Goal: Information Seeking & Learning: Learn about a topic

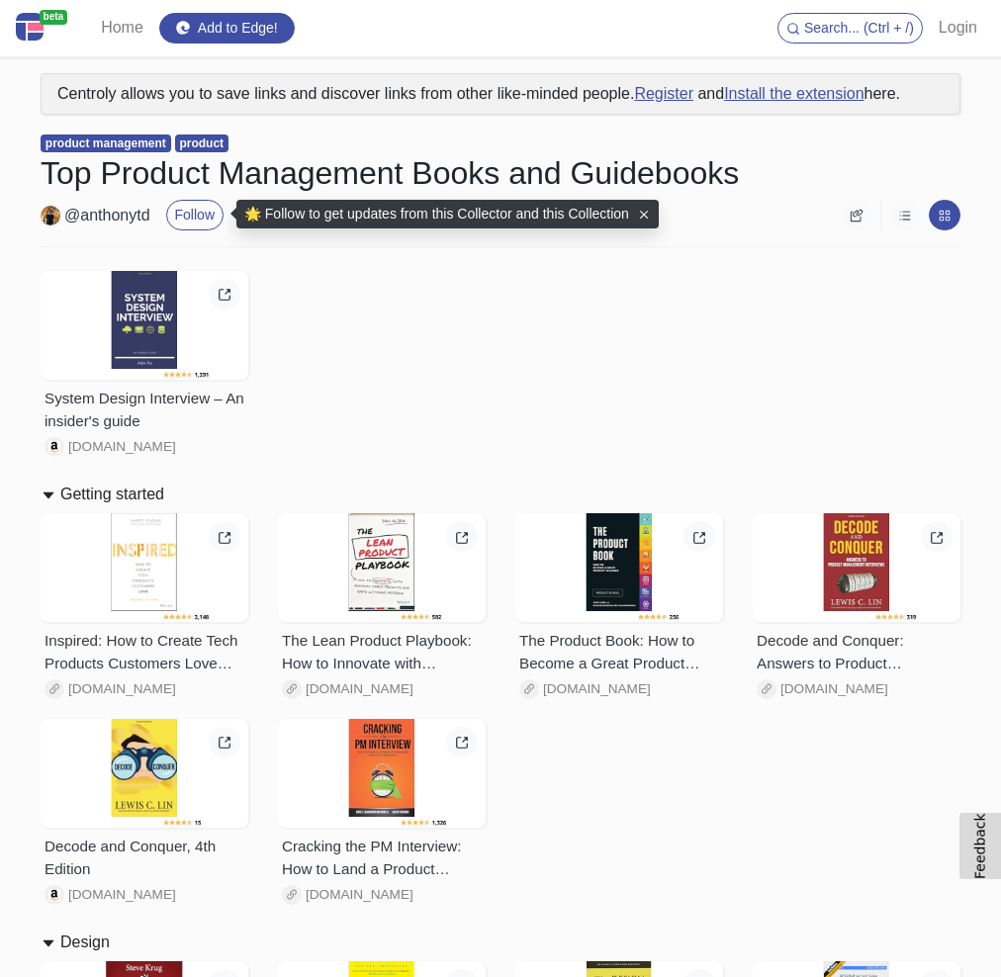
click at [443, 344] on div "System Design Interview – An insider's guide [DOMAIN_NAME]" at bounding box center [501, 366] width 950 height 206
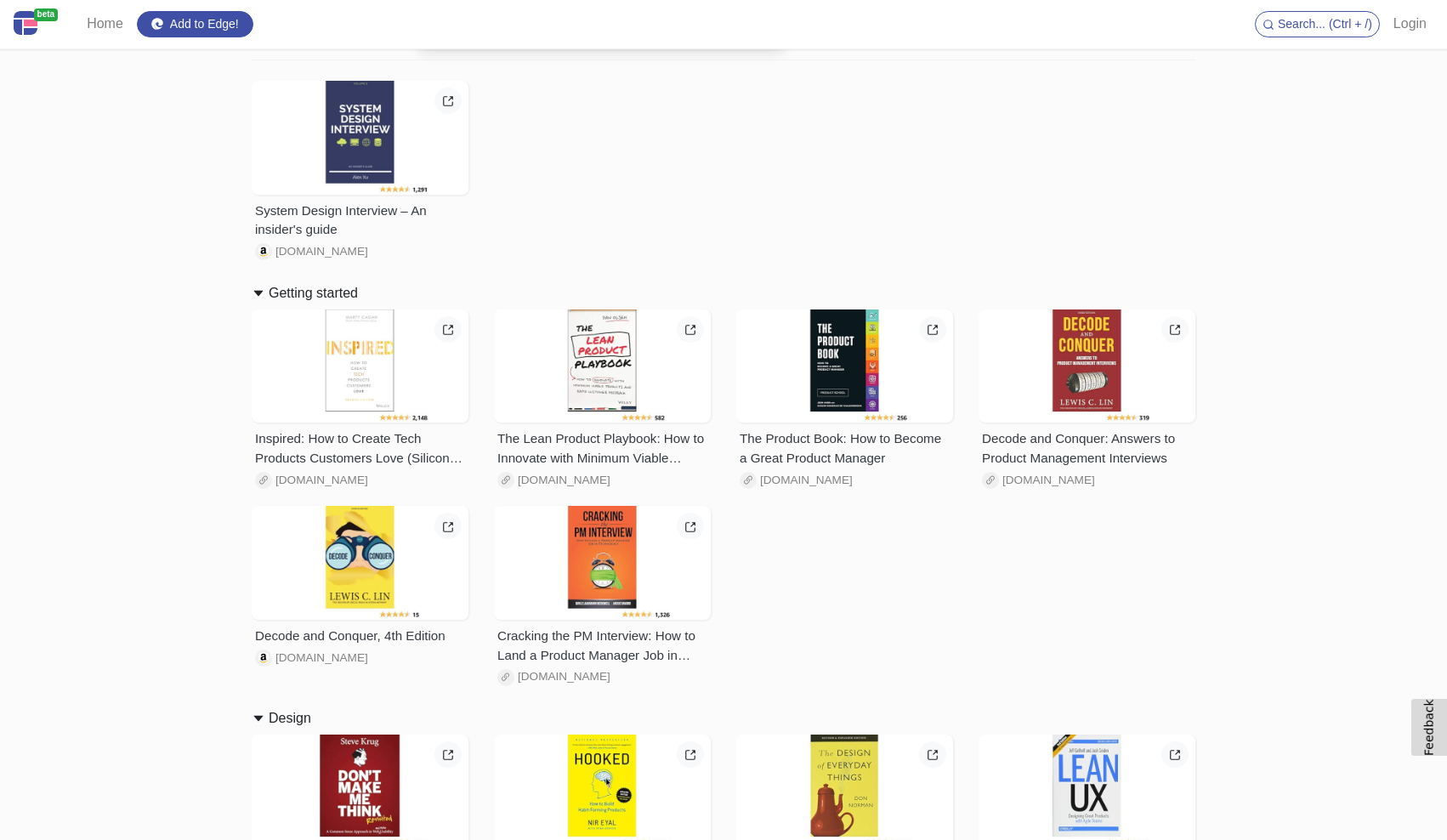
scroll to position [158, 0]
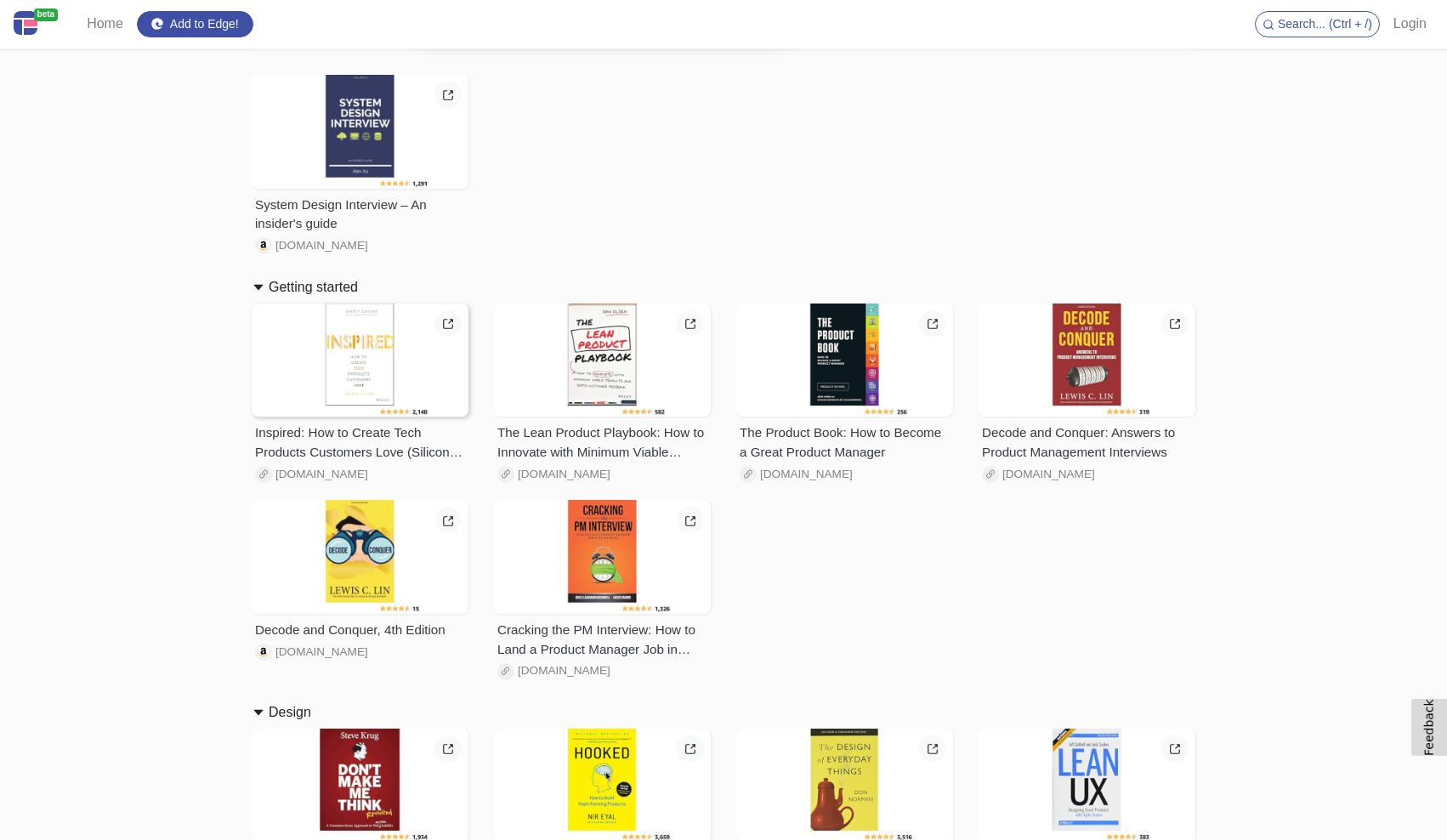
click at [394, 364] on div at bounding box center [360, 360] width 217 height 114
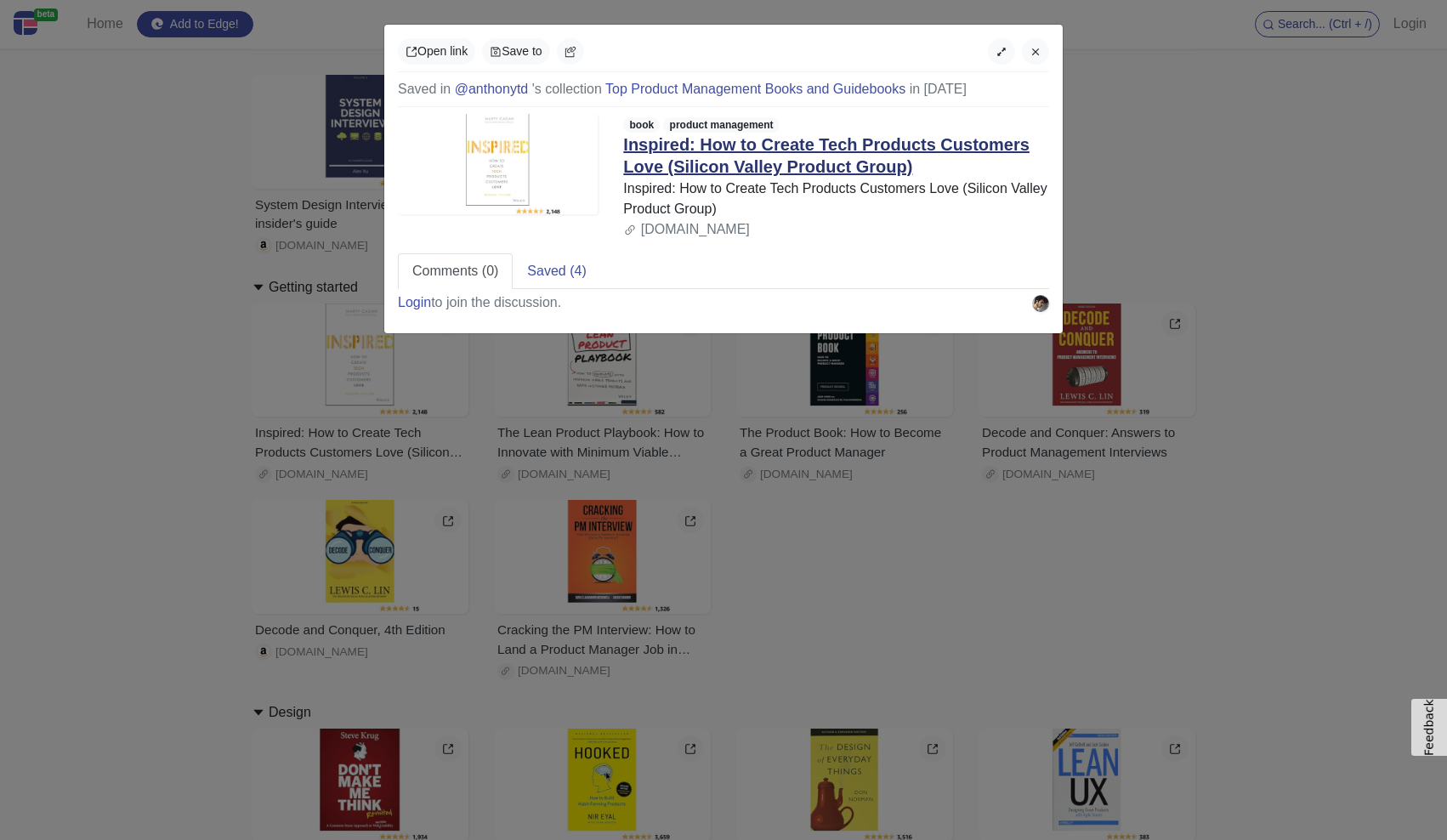
click at [753, 147] on link "Inspired: How to Create Tech Products Customers Love (Silicon Valley Product Gr…" at bounding box center [826, 155] width 407 height 40
click at [860, 47] on icon "button" at bounding box center [1036, 52] width 12 height 12
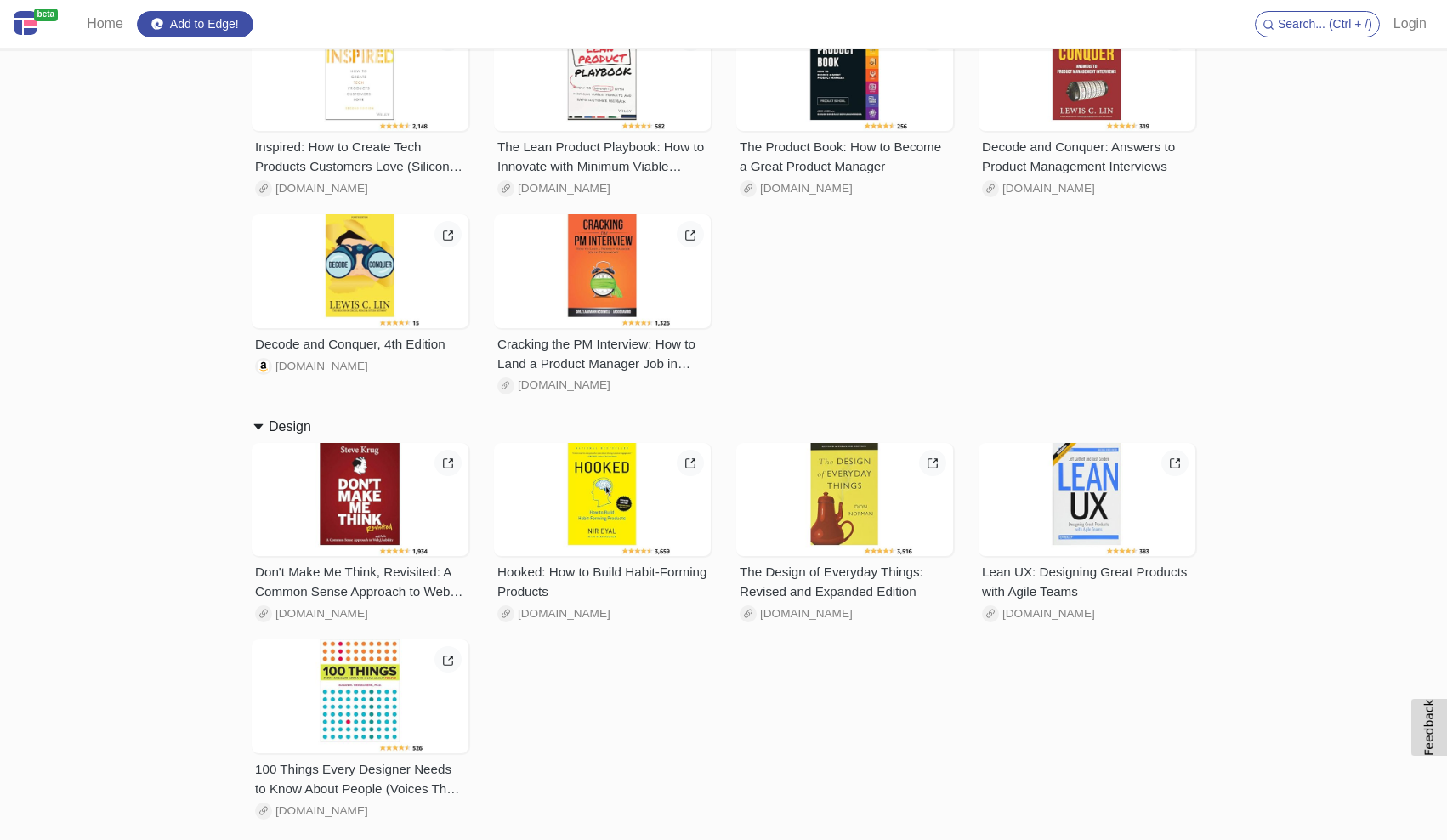
scroll to position [445, 0]
click at [568, 494] on div at bounding box center [603, 499] width 217 height 114
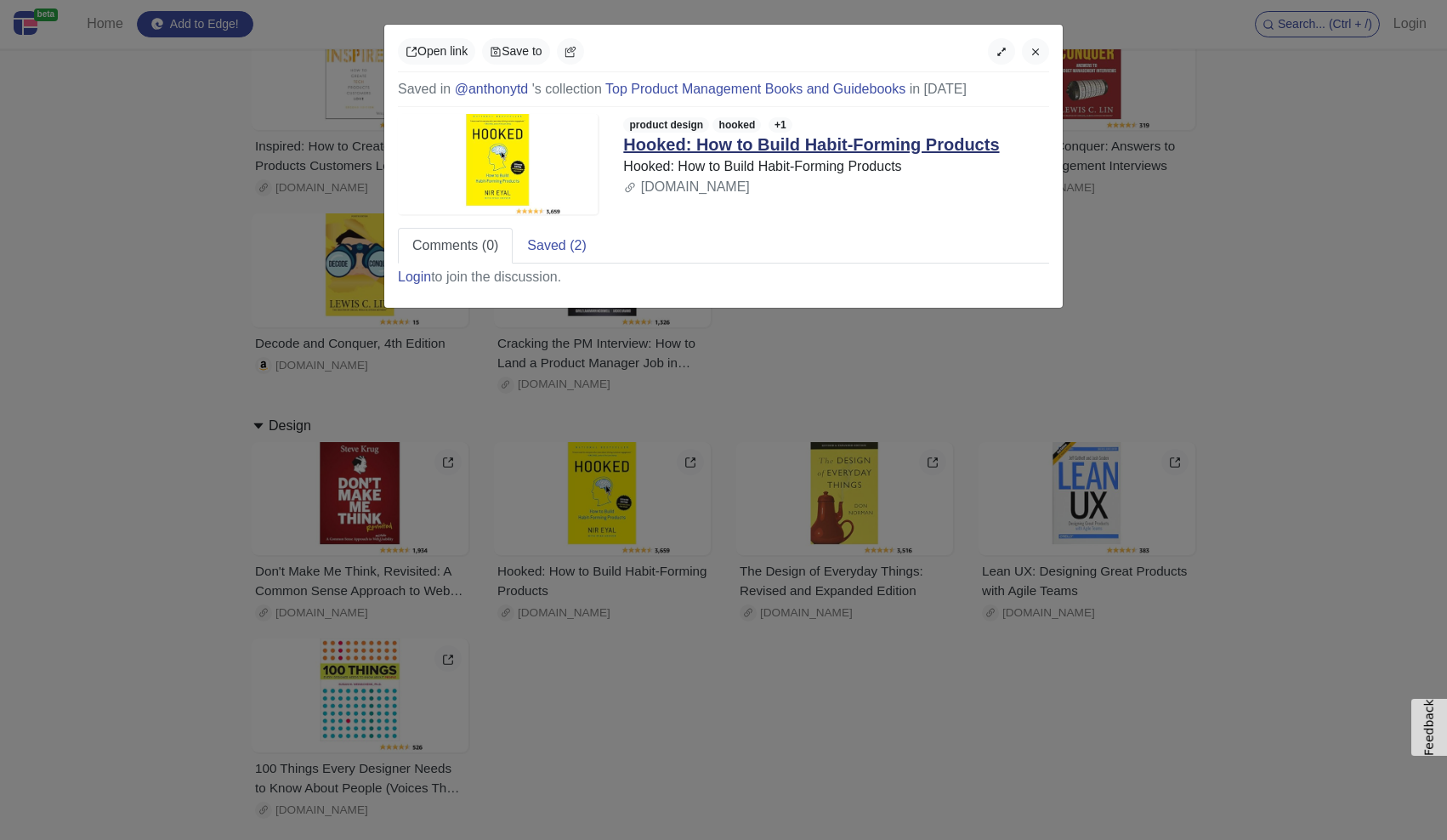
click at [691, 148] on link "Hooked: How to Build Habit-Forming Products" at bounding box center [811, 144] width 376 height 19
click at [681, 147] on link "Hooked: How to Build Habit-Forming Products" at bounding box center [811, 144] width 376 height 19
click at [860, 44] on button "button" at bounding box center [1036, 52] width 28 height 27
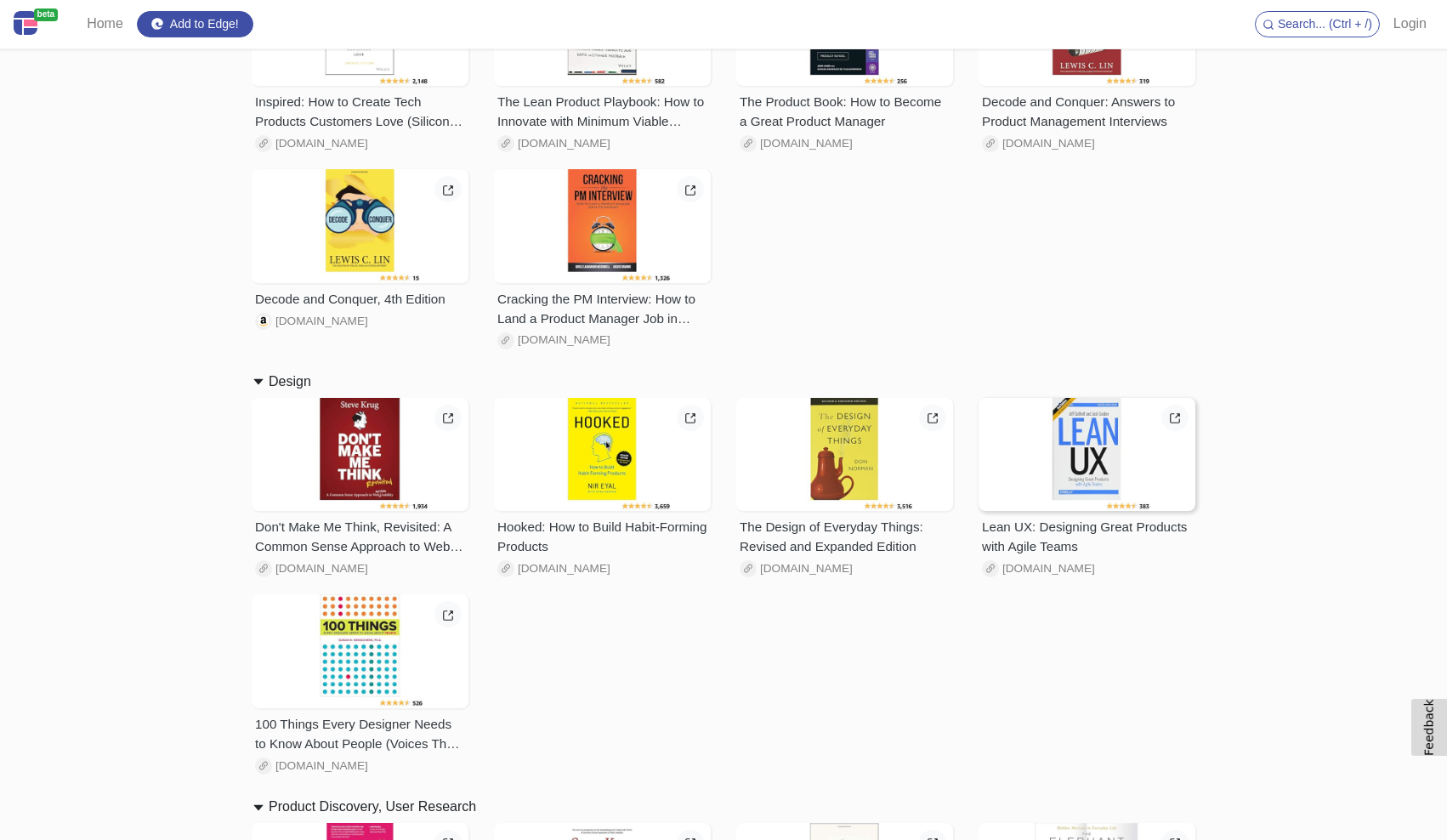
scroll to position [490, 0]
click at [860, 472] on div at bounding box center [1087, 454] width 217 height 114
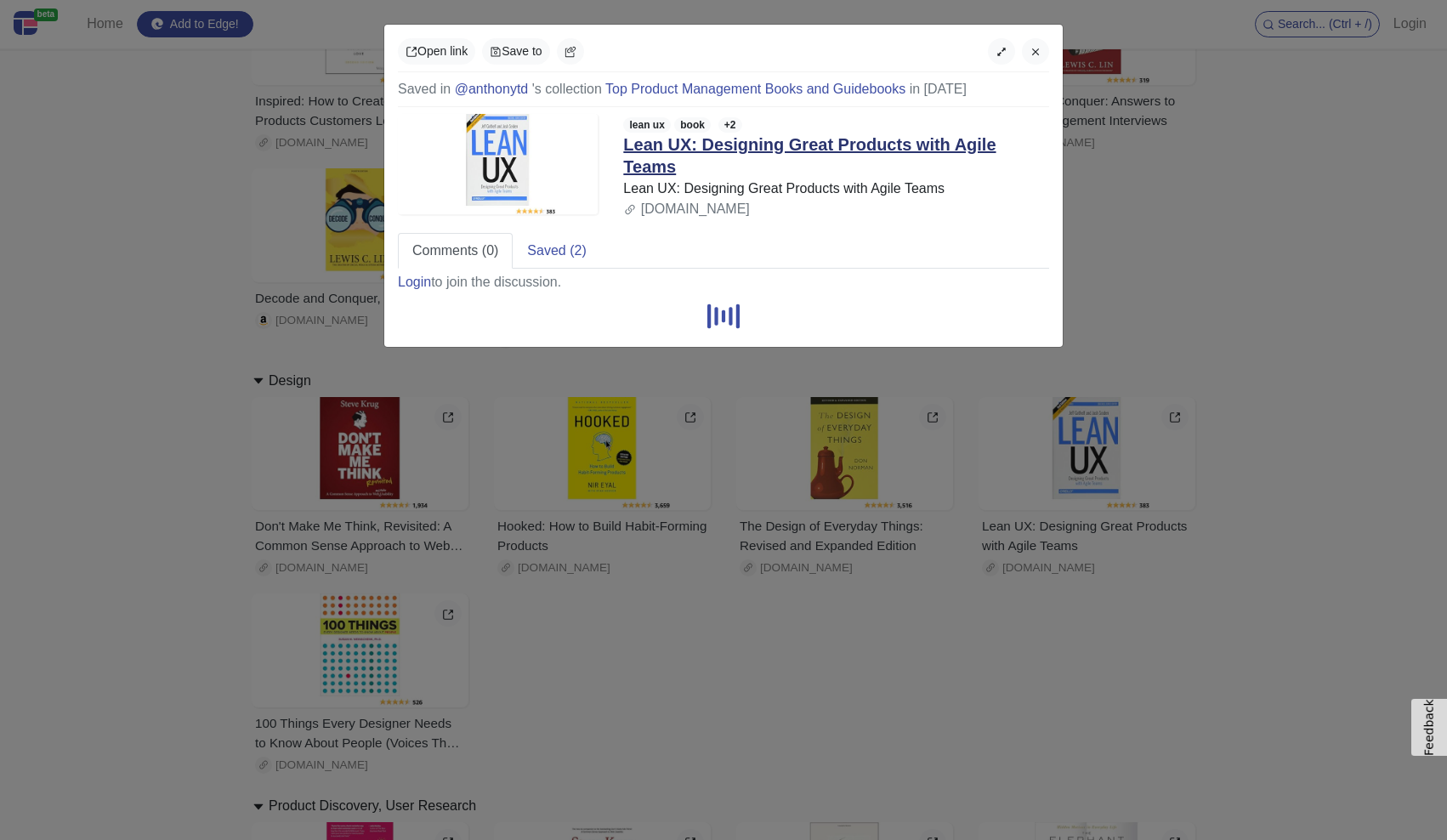
click at [702, 144] on link "Lean UX: Designing Great Products with Agile Teams" at bounding box center [809, 155] width 372 height 40
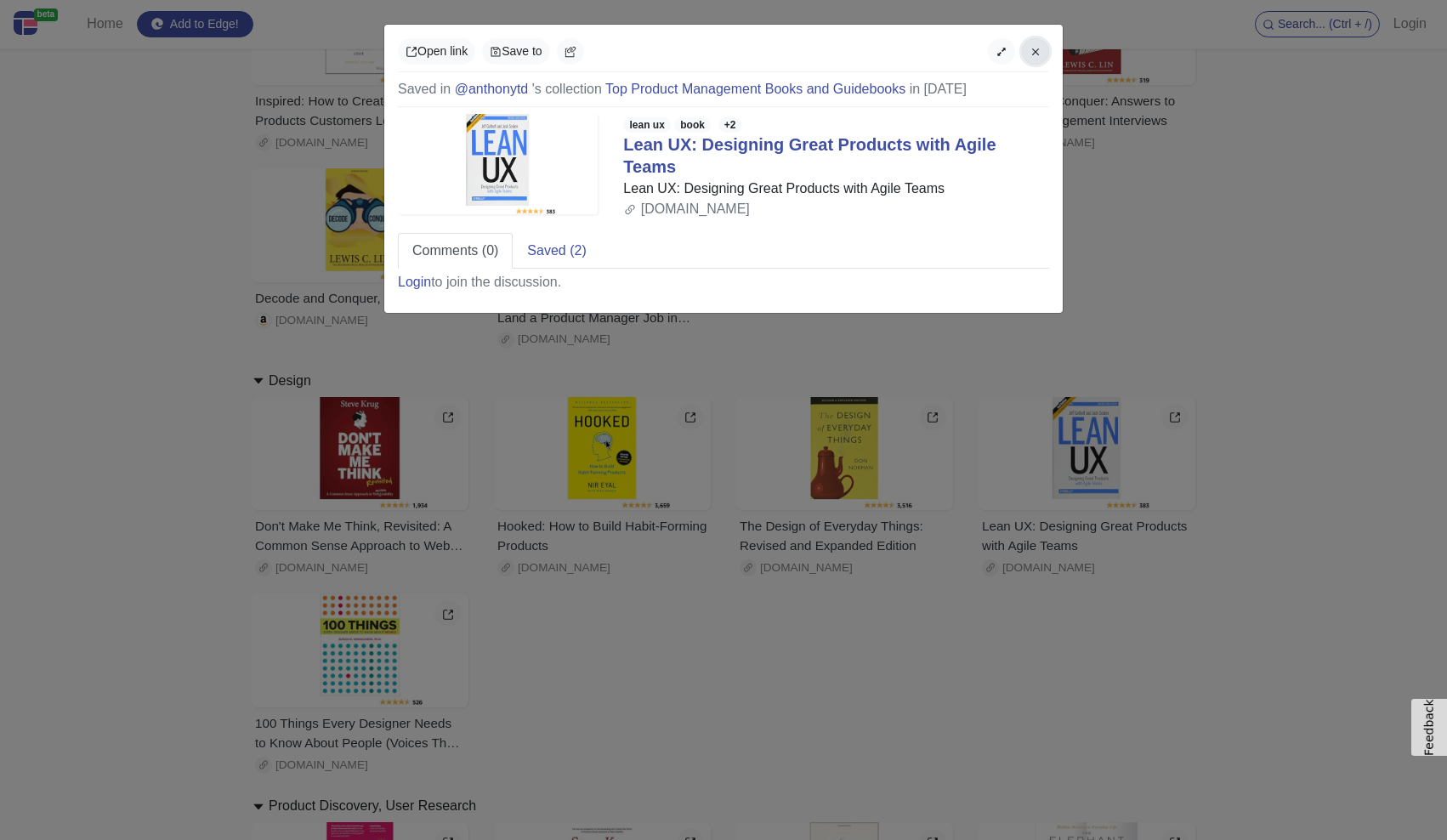
click at [860, 55] on button "button" at bounding box center [1036, 52] width 28 height 27
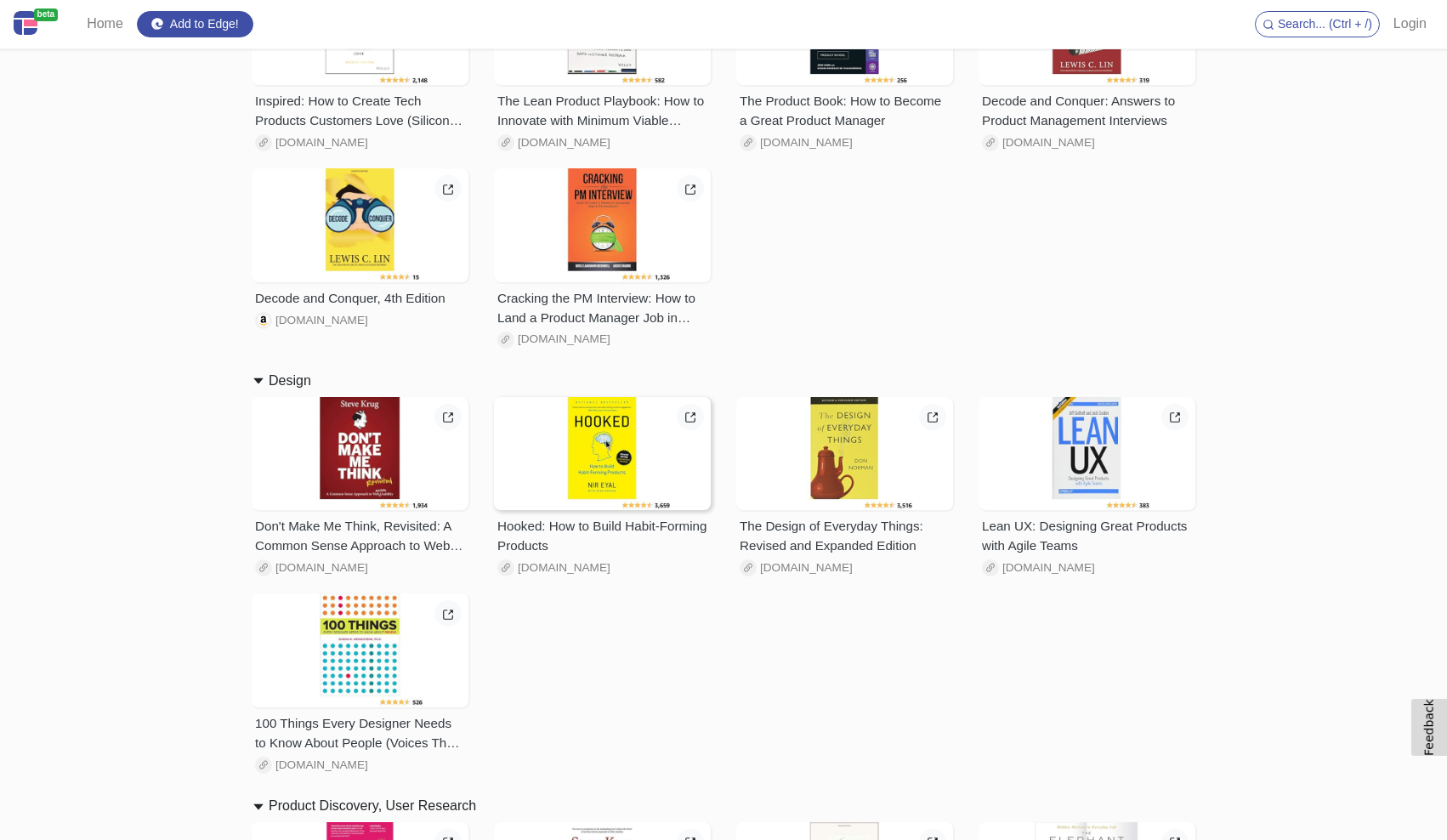
scroll to position [1141, 0]
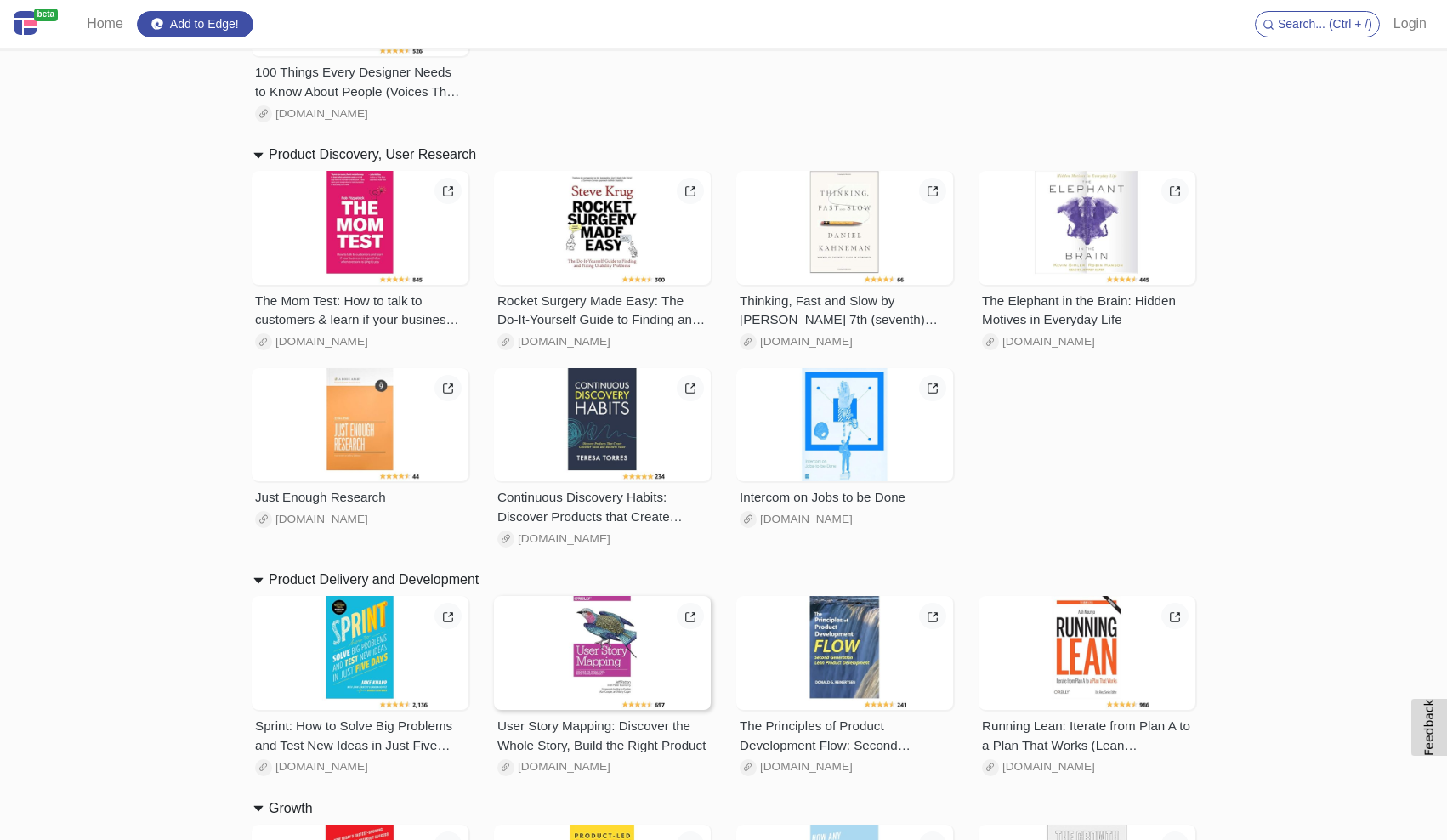
click at [604, 639] on div at bounding box center [603, 653] width 217 height 114
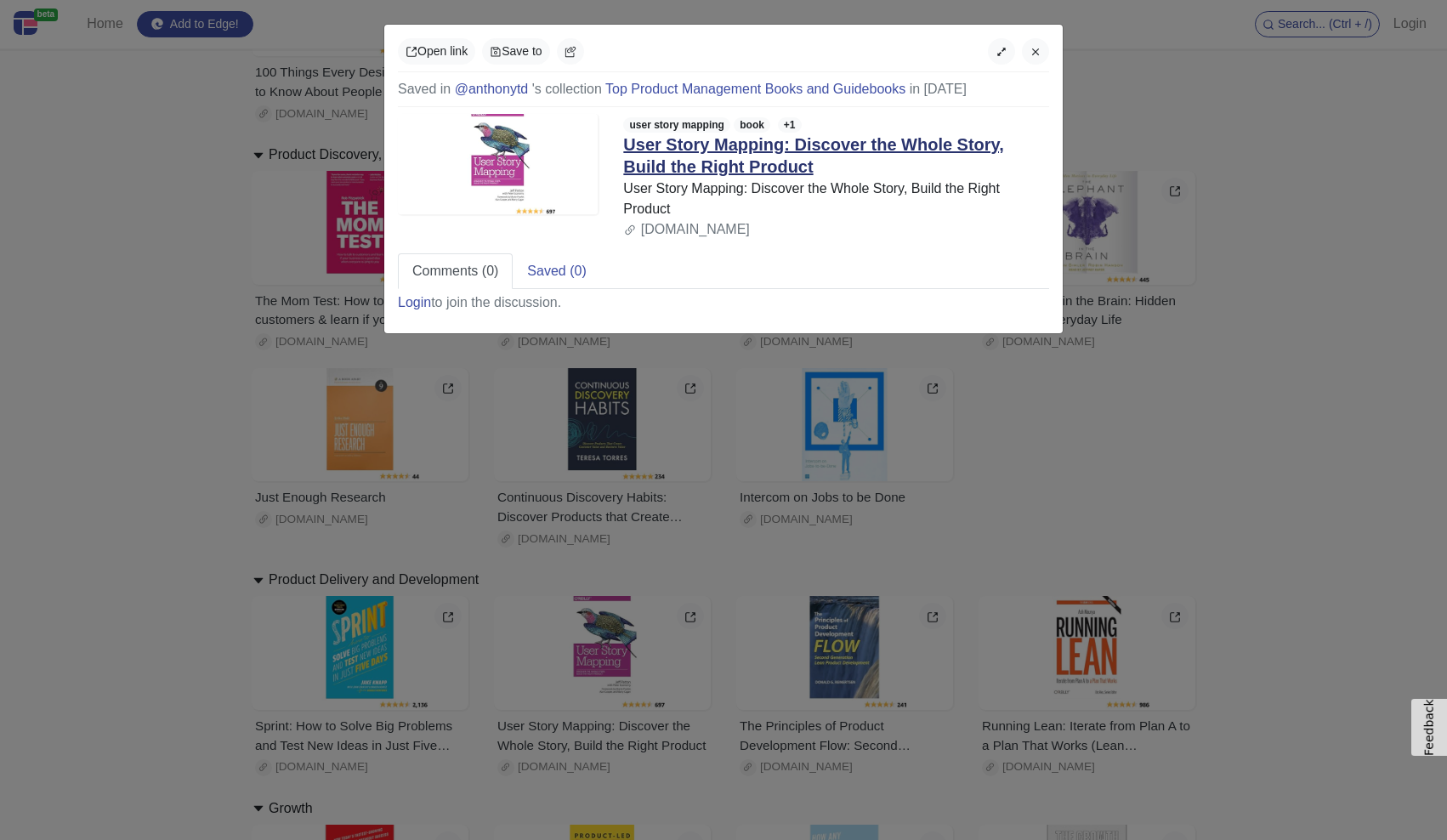
click at [693, 151] on link "User Story Mapping: Discover the Whole Story, Build the Right Product" at bounding box center [813, 155] width 380 height 40
click at [860, 46] on button "button" at bounding box center [1036, 52] width 28 height 27
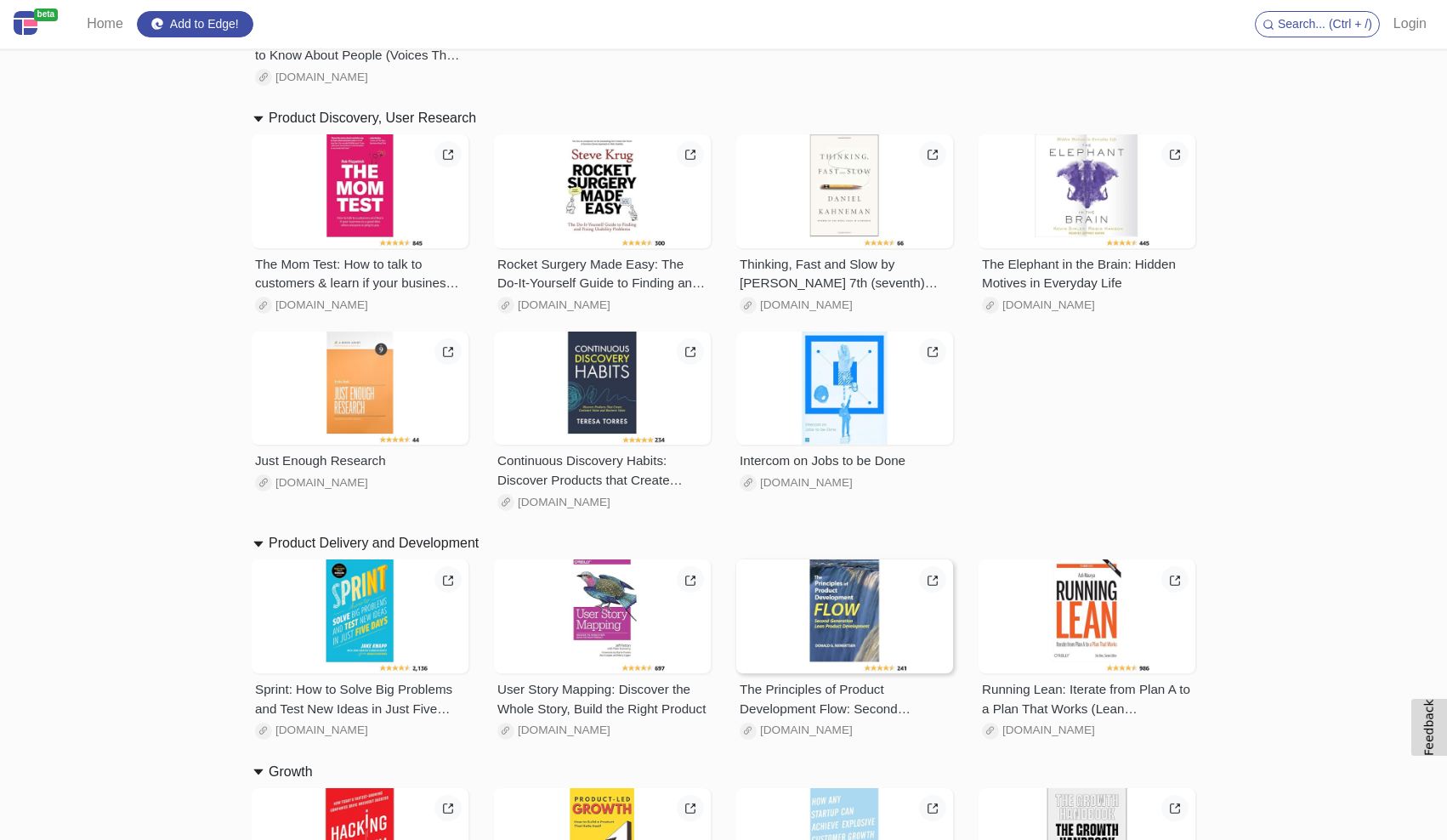
scroll to position [1242, 0]
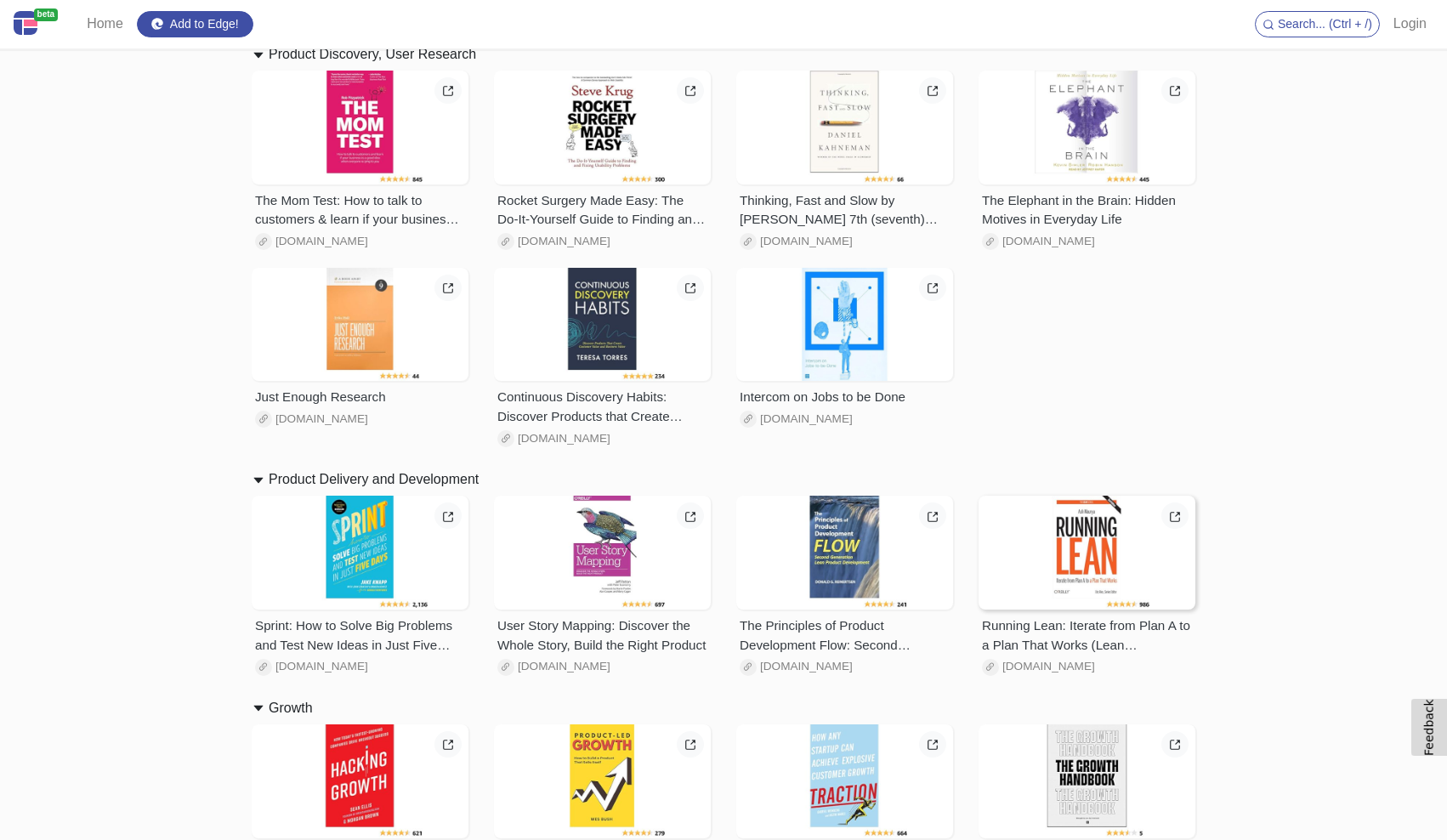
click at [860, 571] on div at bounding box center [1087, 553] width 217 height 114
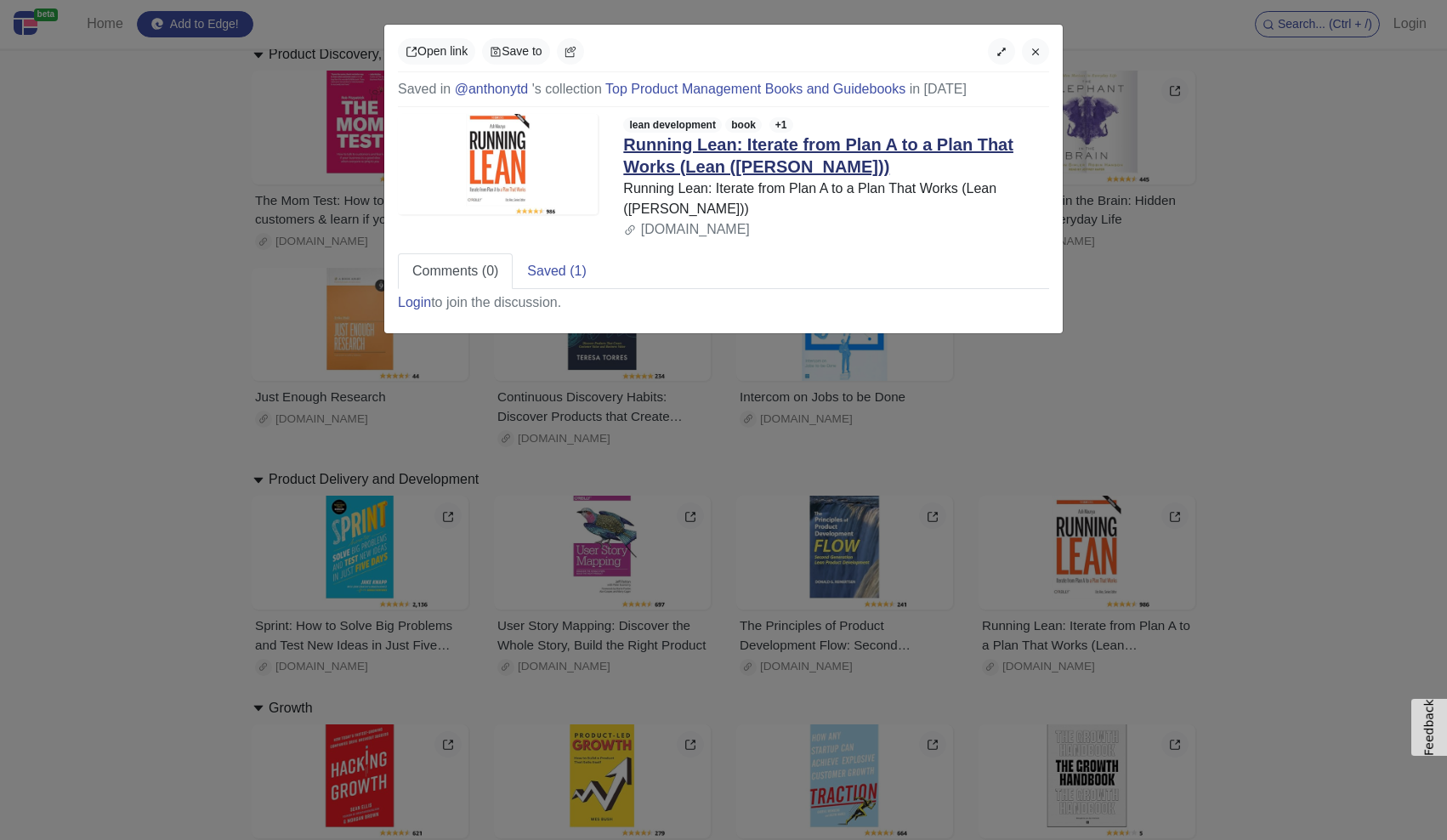
click at [691, 165] on link "Running Lean: Iterate from Plan A to a Plan That Works (Lean ([PERSON_NAME]))" at bounding box center [819, 155] width 390 height 40
click at [230, 162] on div "Open link Save to Saved in @anthonytd 's collection Top Product Management Book…" at bounding box center [723, 420] width 1447 height 840
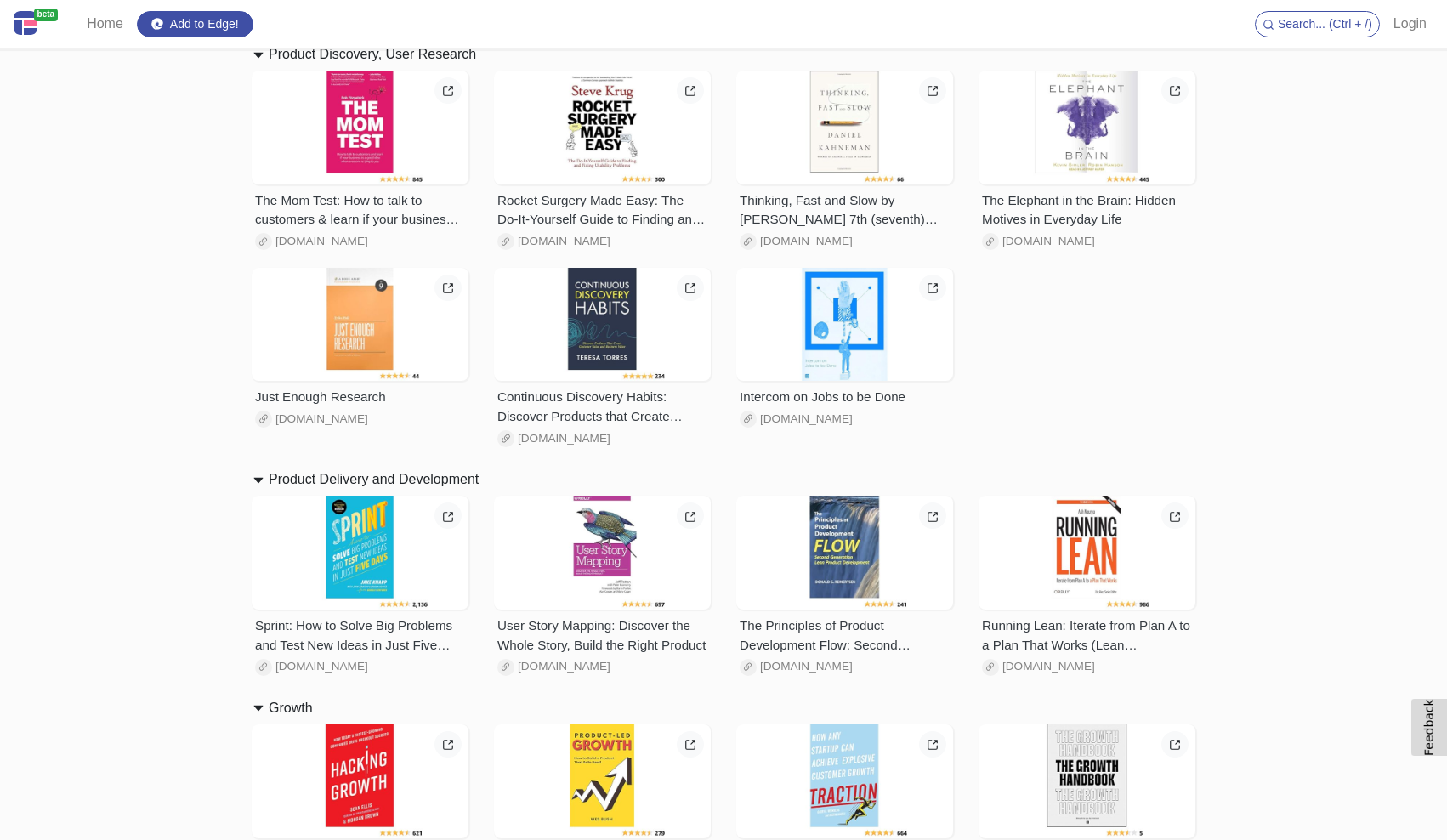
scroll to position [1211, 0]
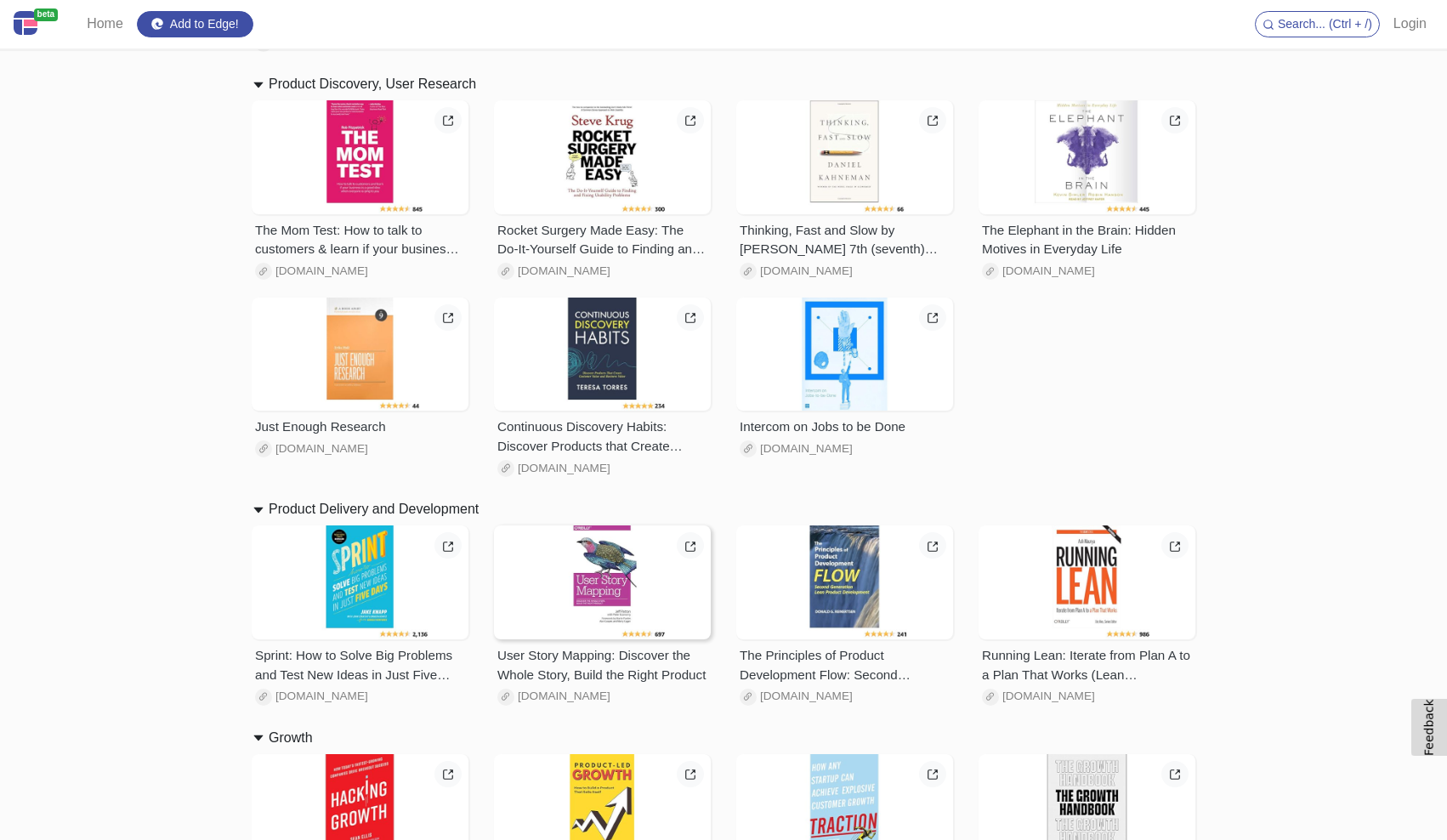
click at [658, 583] on div at bounding box center [603, 582] width 217 height 114
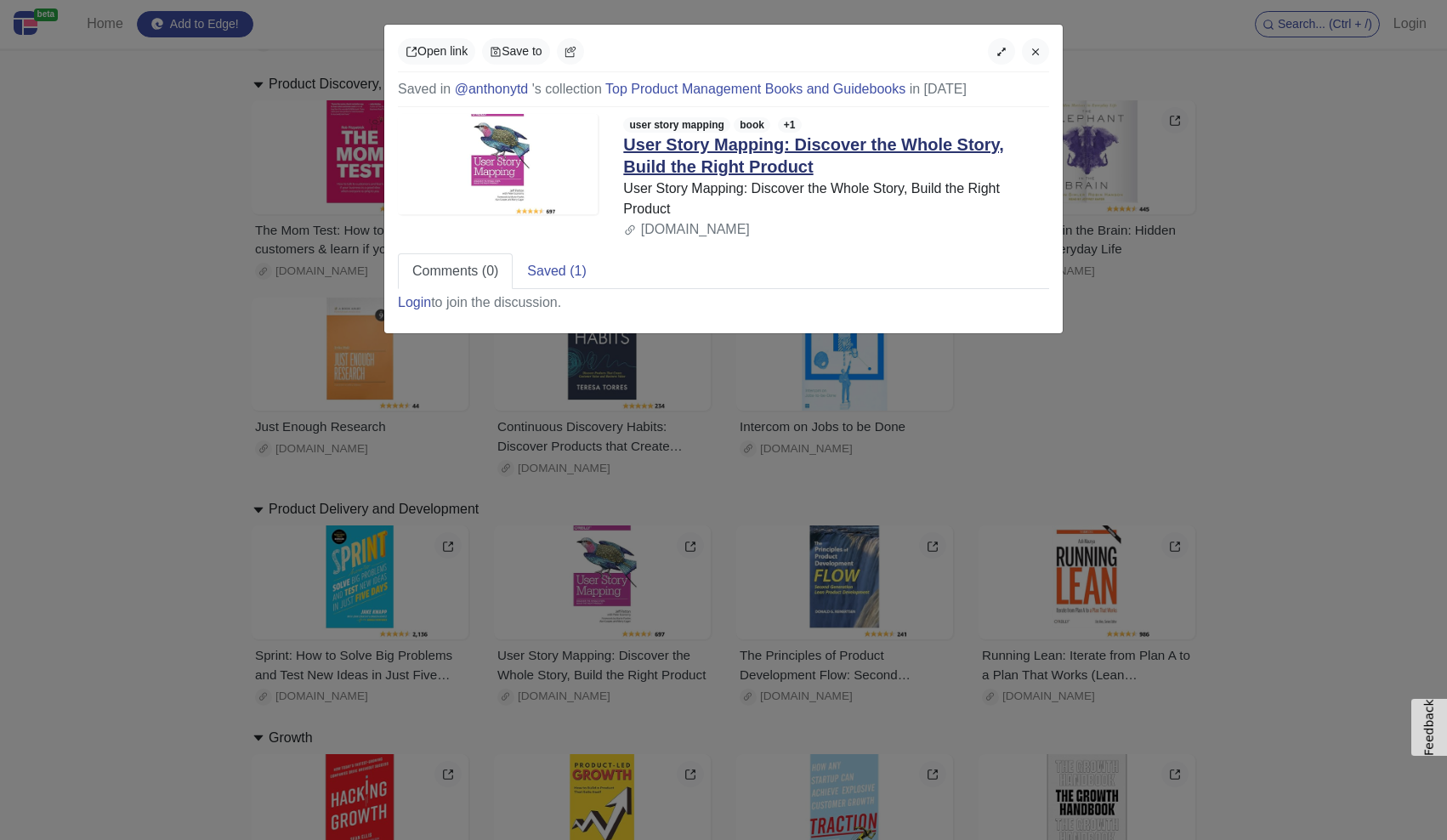
click at [653, 150] on link "User Story Mapping: Discover the Whole Story, Build the Right Product" at bounding box center [813, 155] width 380 height 40
